Goal: Download file/media

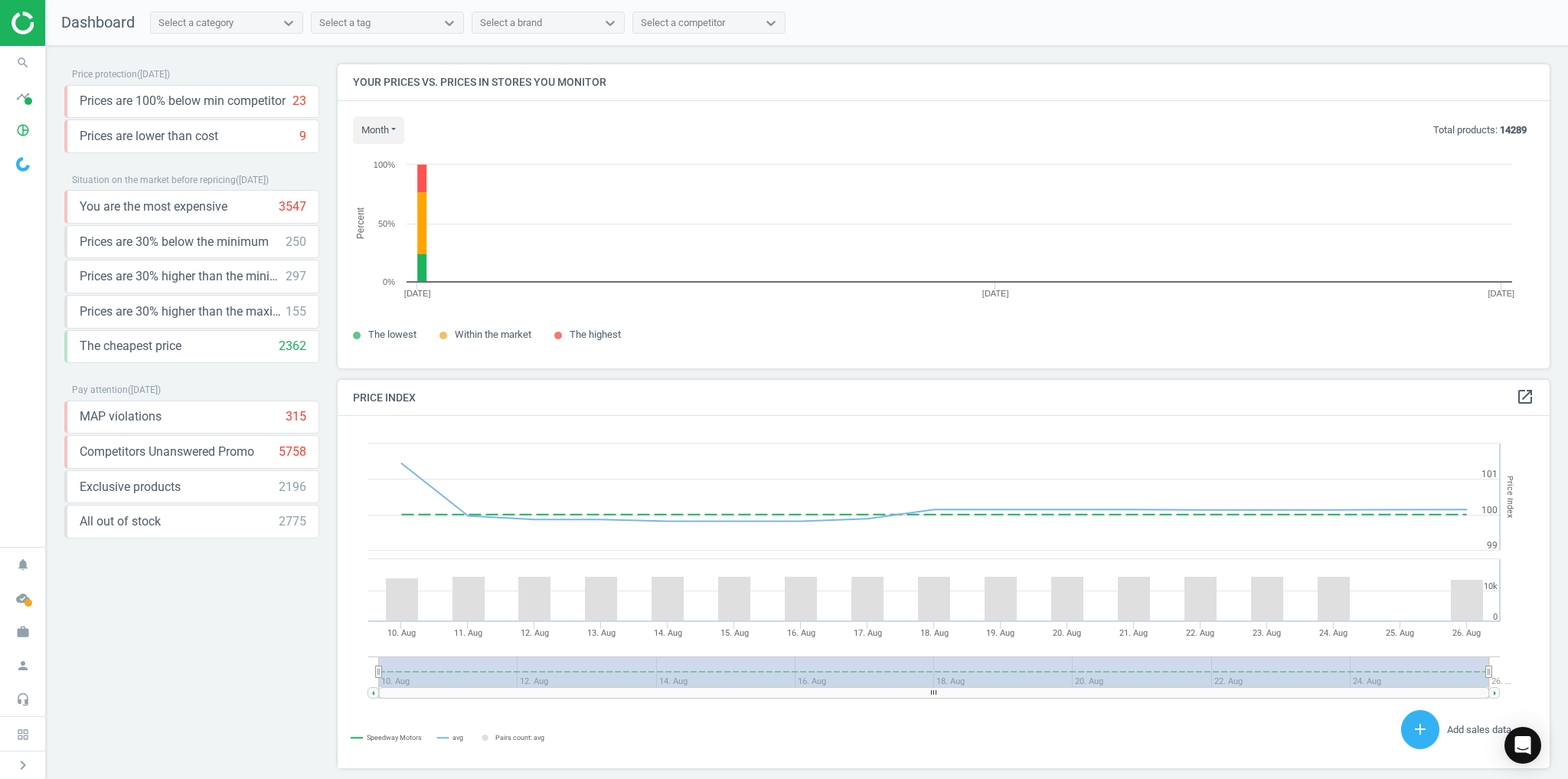
scroll to position [322, 1222]
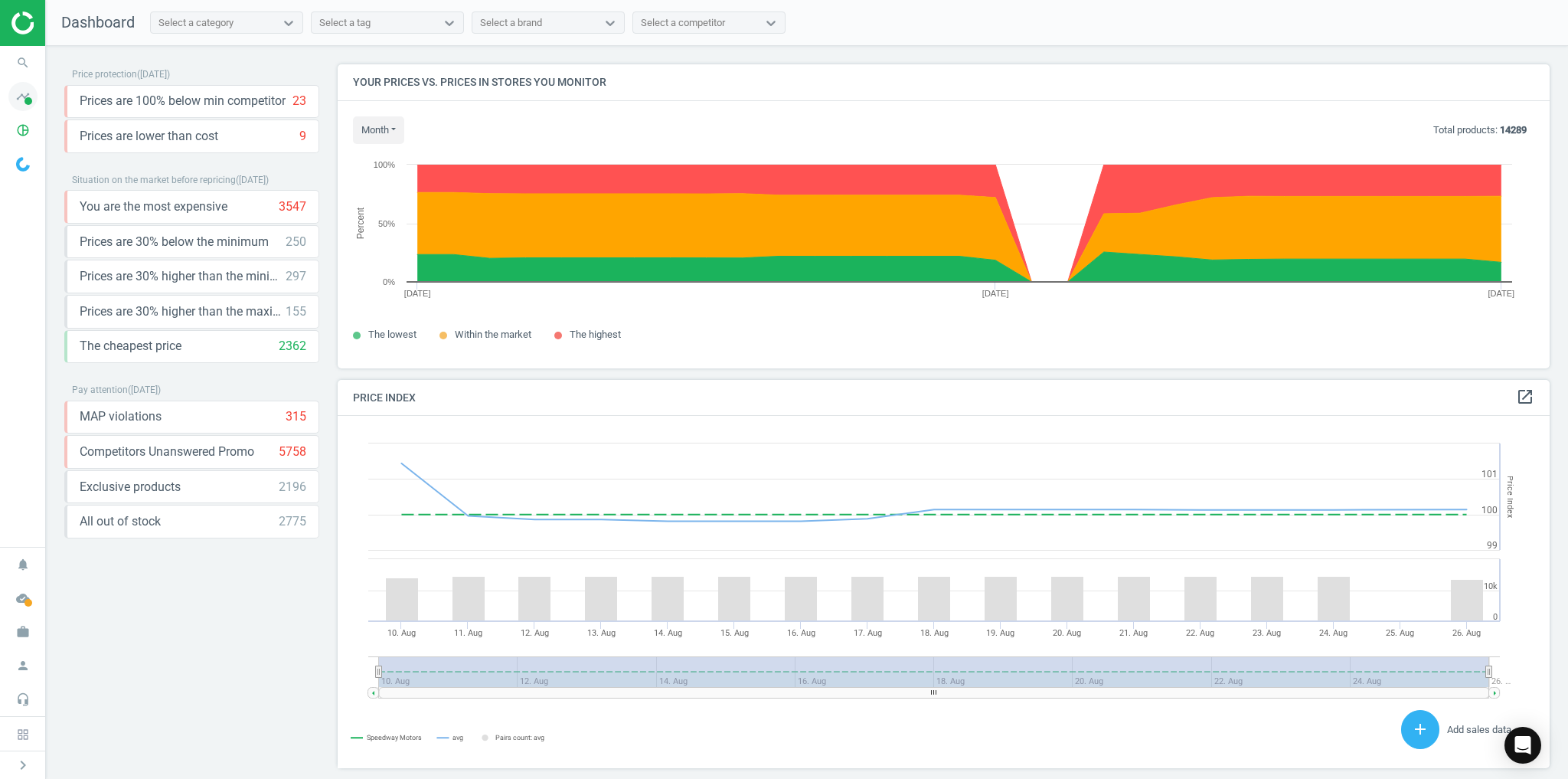
click at [25, 97] on span at bounding box center [28, 101] width 7 height 7
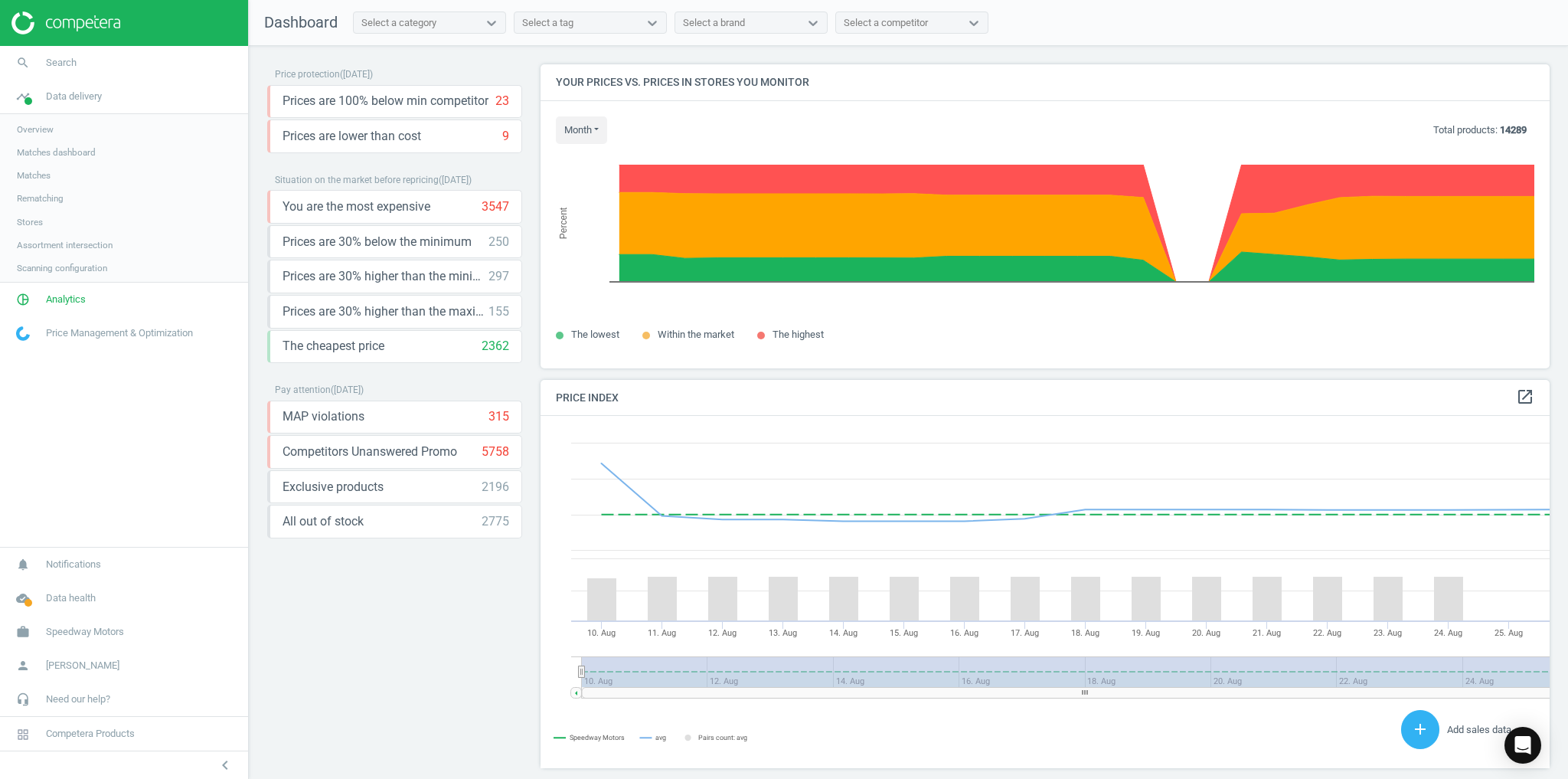
scroll to position [7, 6]
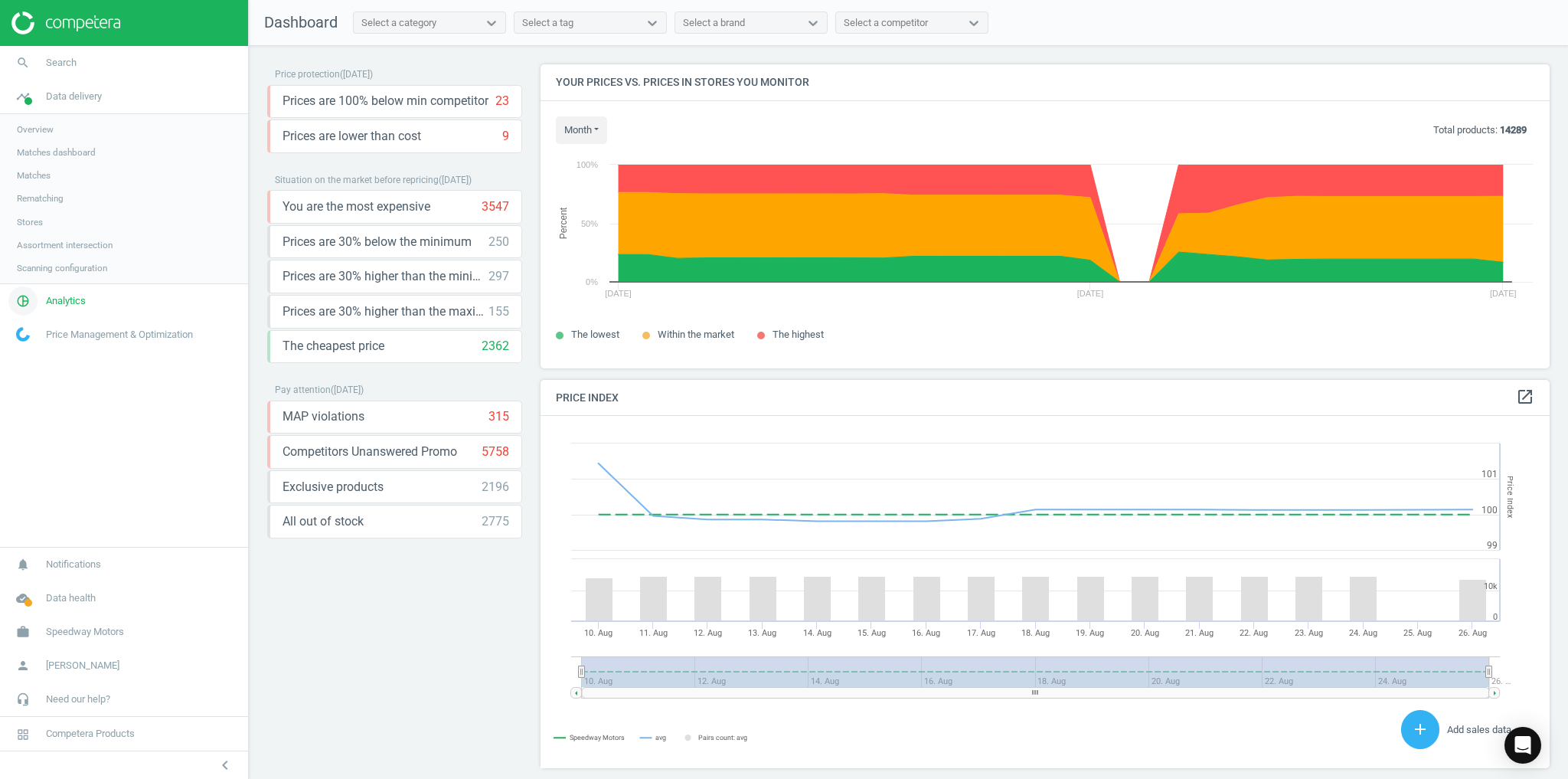
click at [55, 290] on link "pie_chart_outlined Analytics" at bounding box center [123, 301] width 248 height 33
click at [61, 289] on span "Price Management & Optimization" at bounding box center [119, 288] width 147 height 14
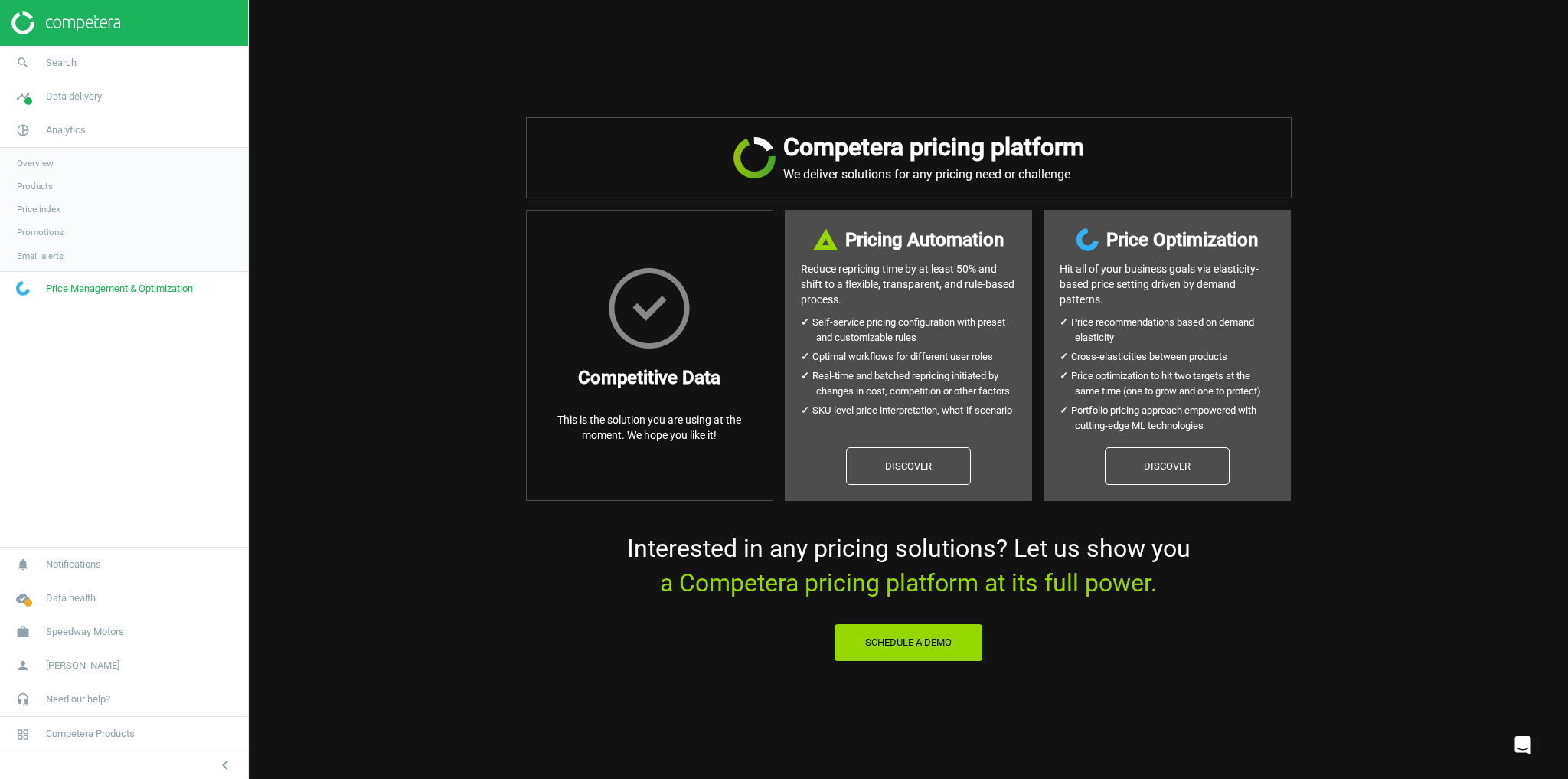
click at [28, 187] on span "Products" at bounding box center [35, 186] width 36 height 12
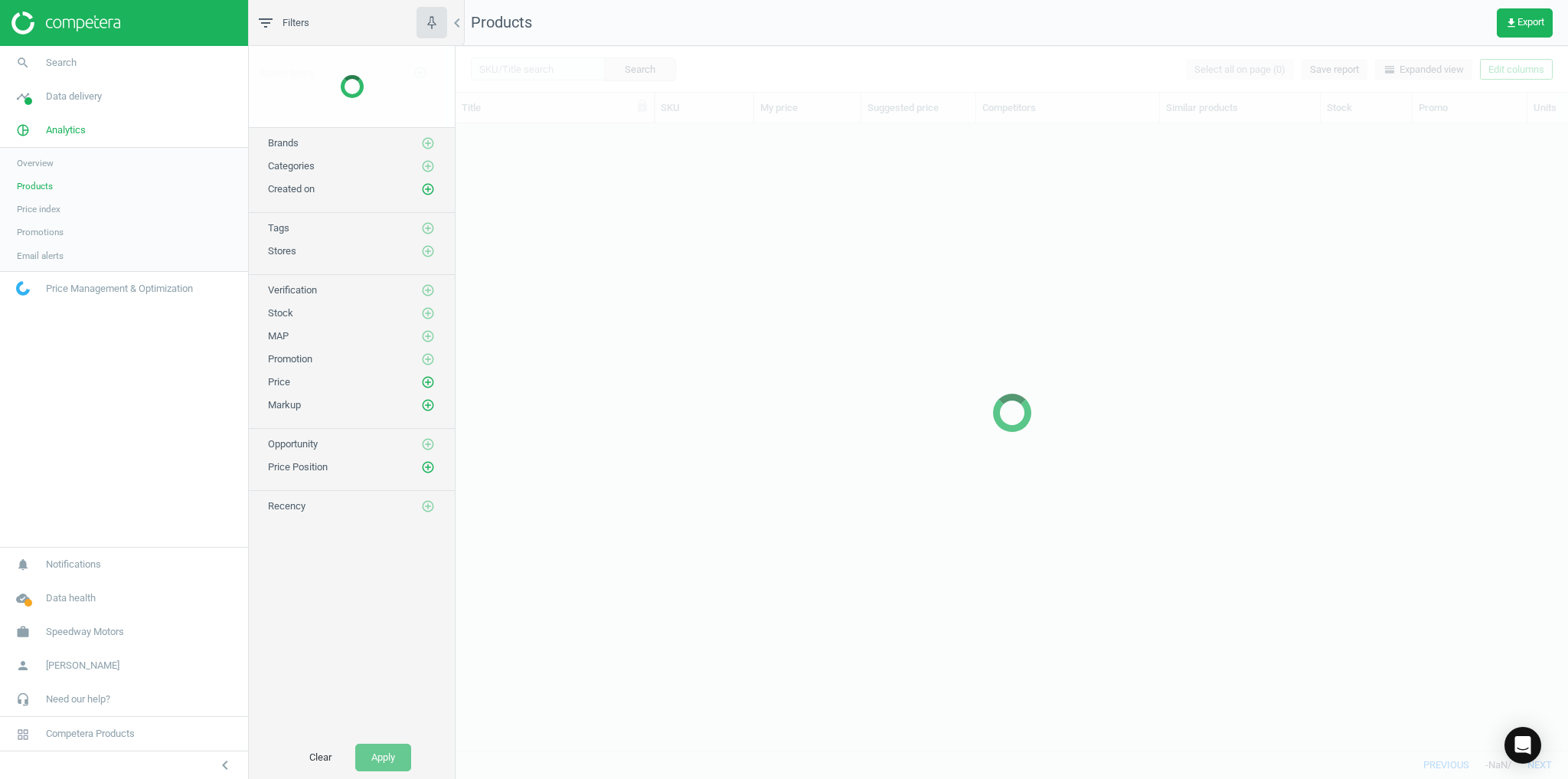
scroll to position [609, 1104]
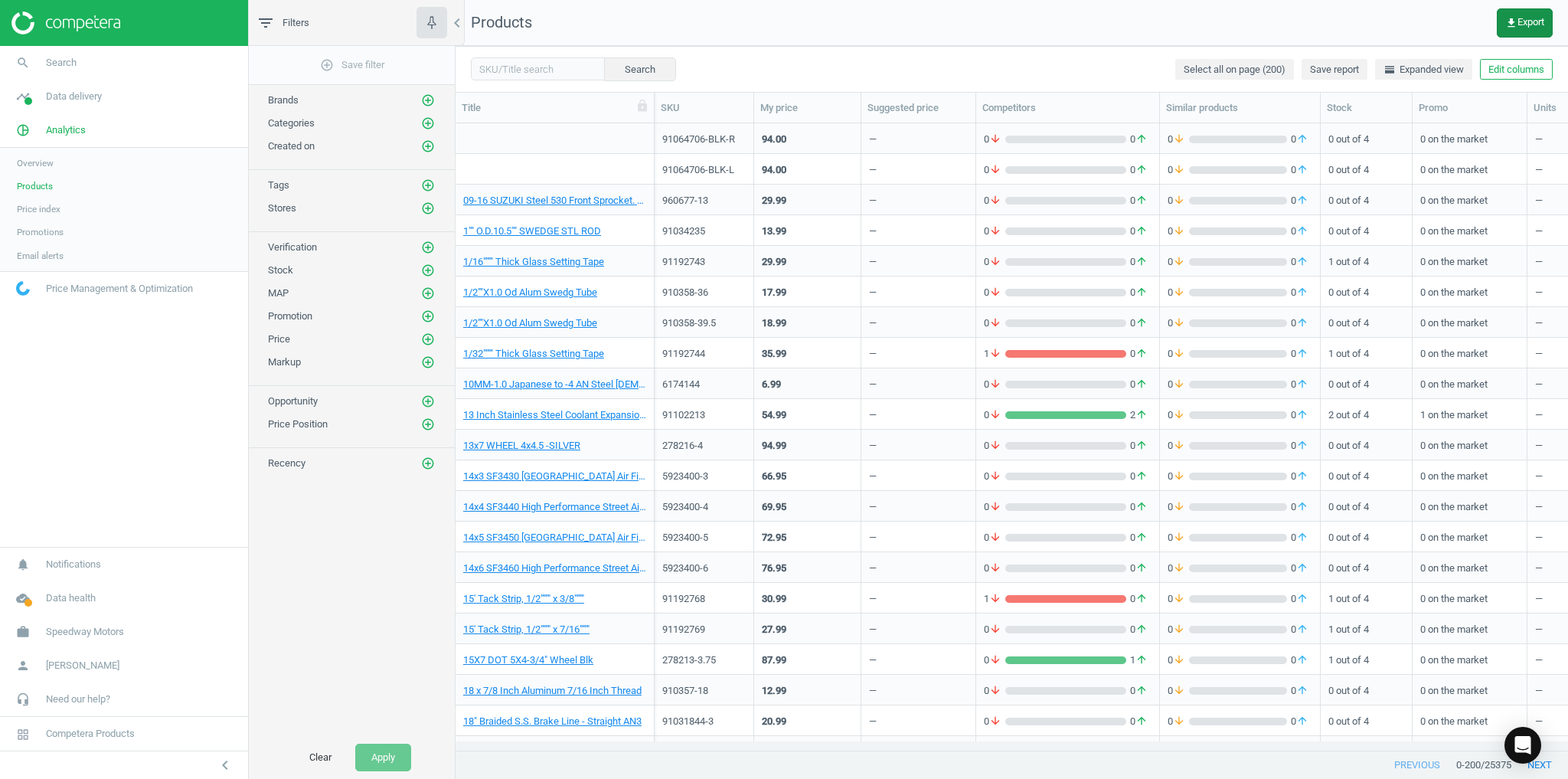
click at [1512, 24] on icon "get_app" at bounding box center [1511, 23] width 12 height 12
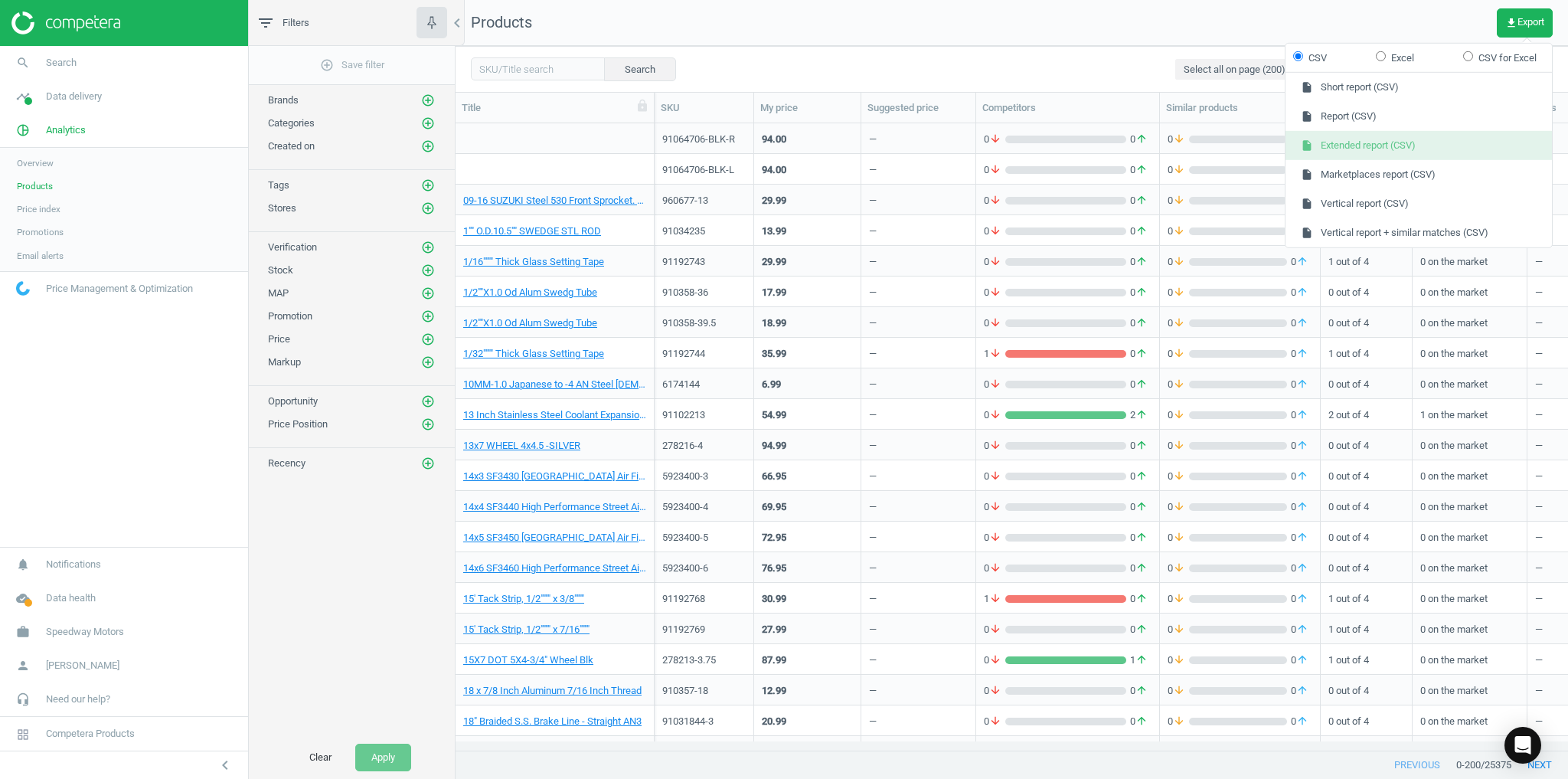
click at [1415, 156] on button "insert_drive_file Extended report (CSV)" at bounding box center [1419, 145] width 266 height 29
